Goal: Check status: Check status

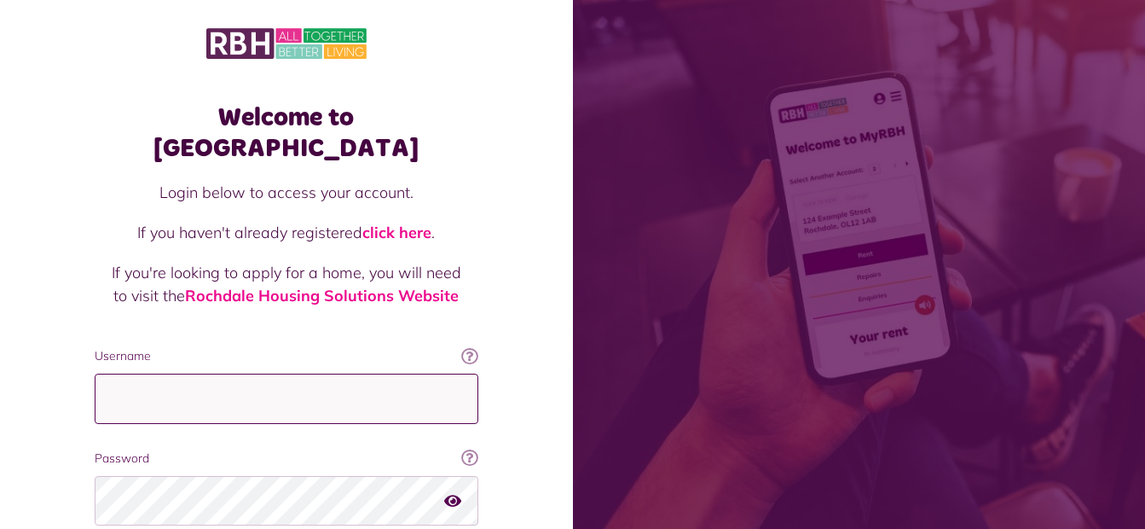
type input "**********"
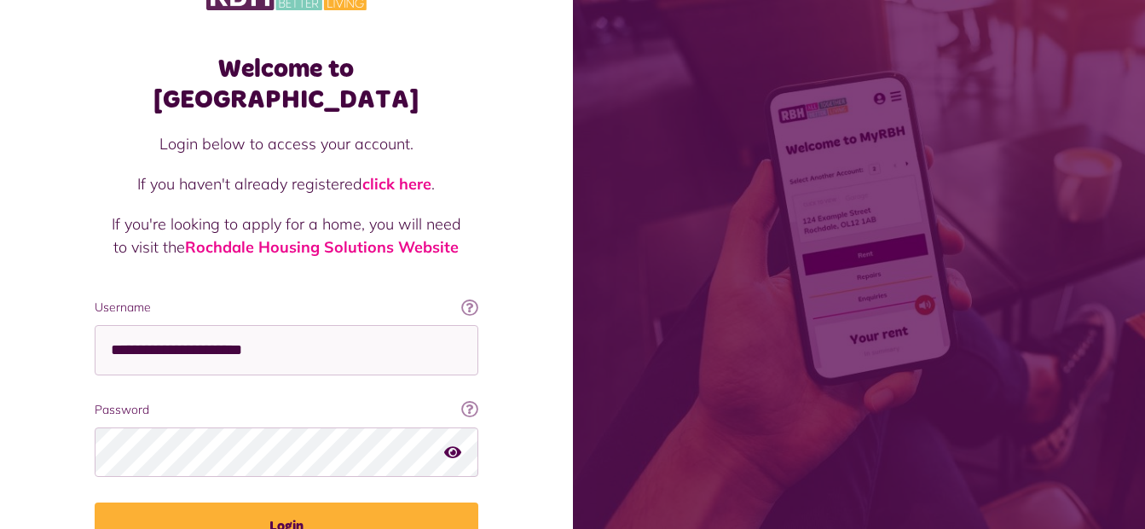
scroll to position [64, 0]
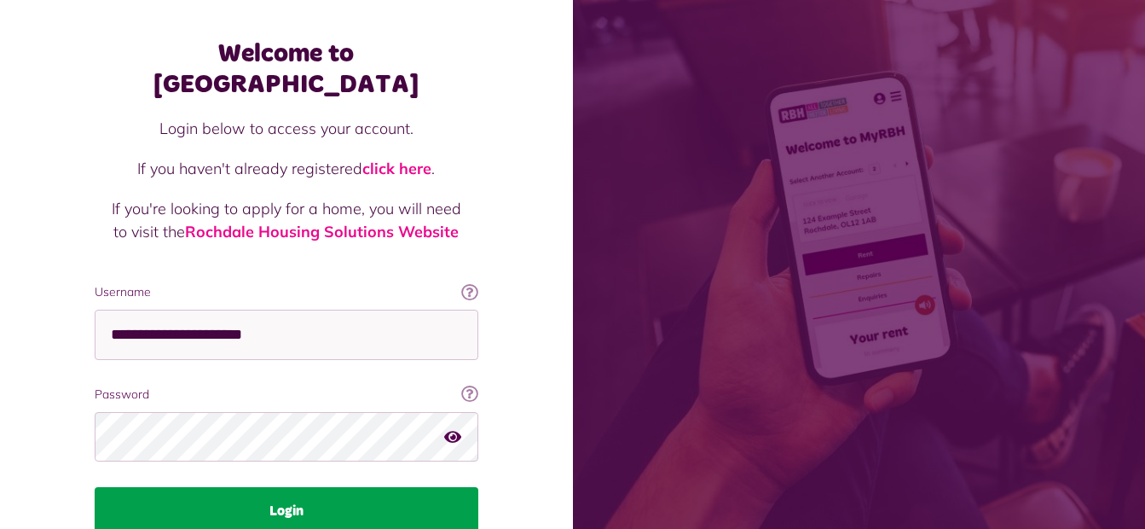
click at [394, 487] on button "Login" at bounding box center [287, 511] width 384 height 48
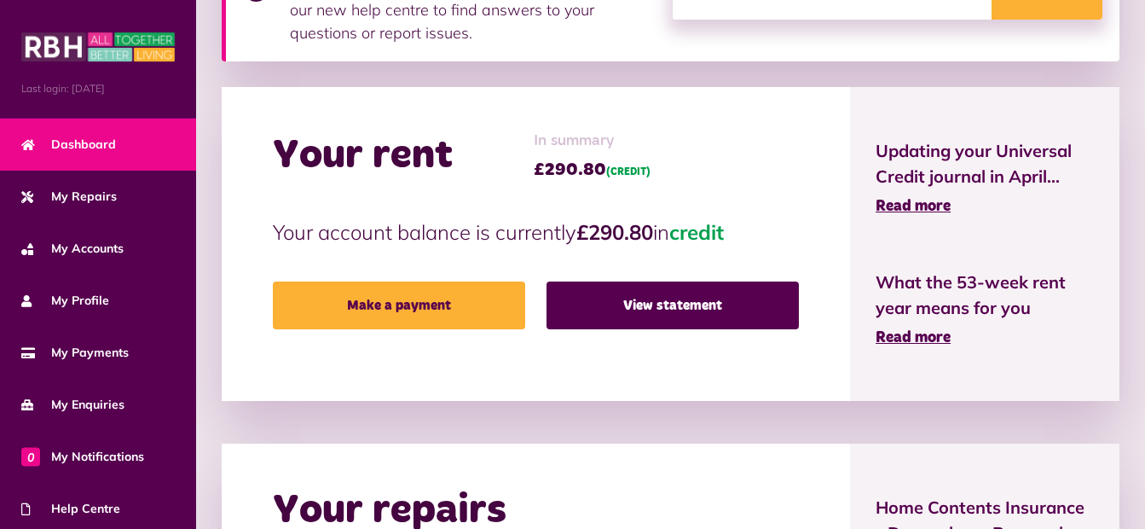
scroll to position [385, 0]
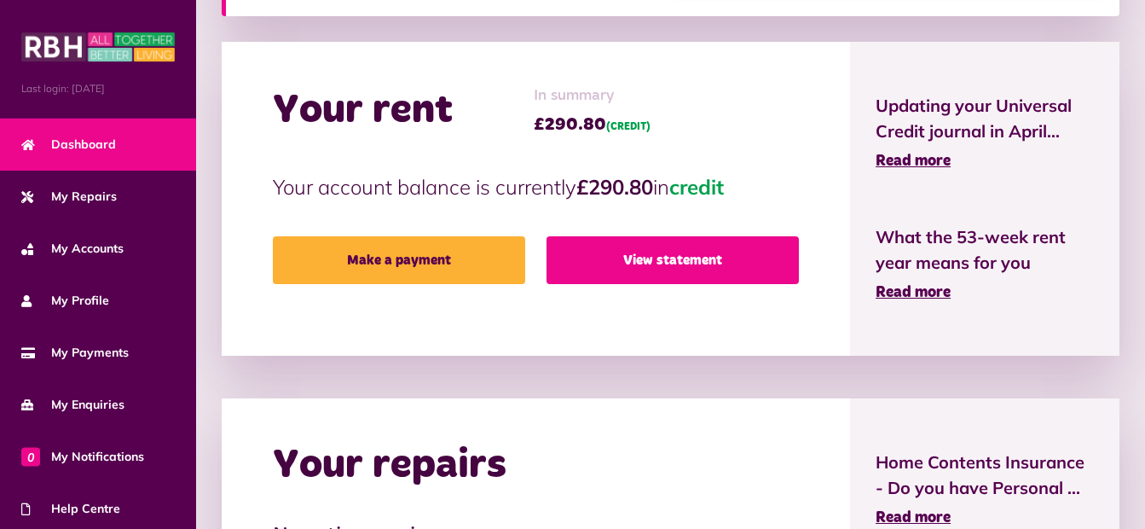
click at [734, 245] on link "View statement" at bounding box center [673, 260] width 252 height 48
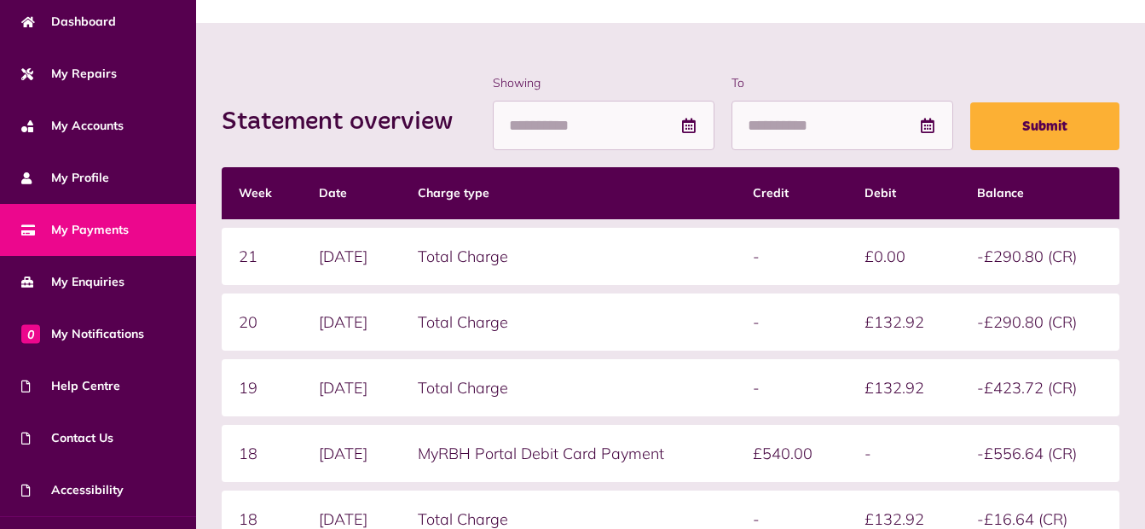
scroll to position [161, 0]
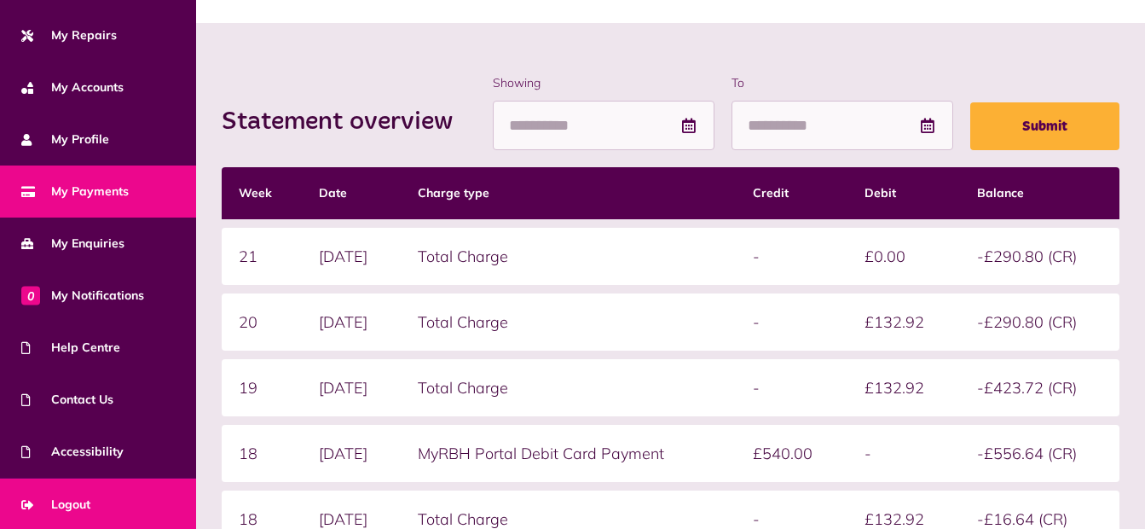
click at [70, 496] on span "Logout" at bounding box center [55, 505] width 69 height 18
